Goal: Go to known website: Access a specific website the user already knows

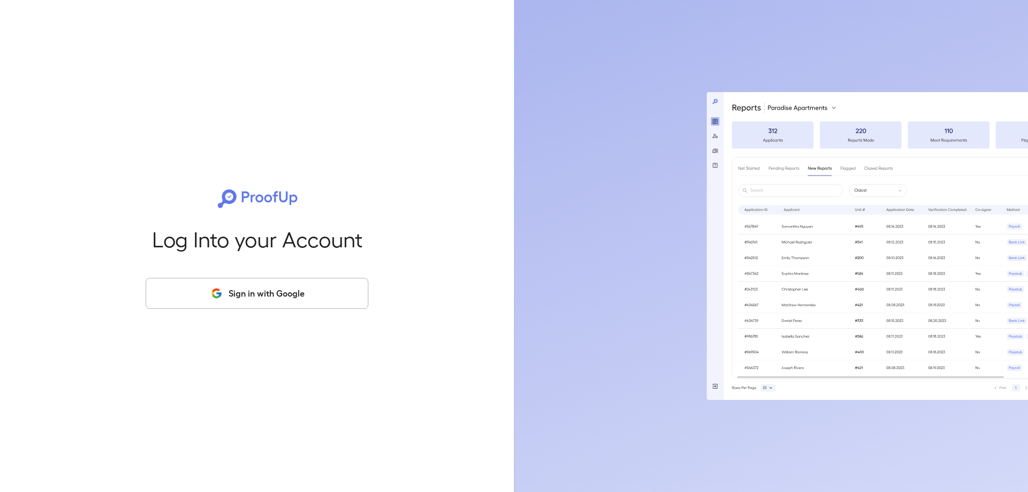
click at [262, 291] on button "Sign in with Google" at bounding box center [257, 293] width 223 height 31
